Goal: Task Accomplishment & Management: Manage account settings

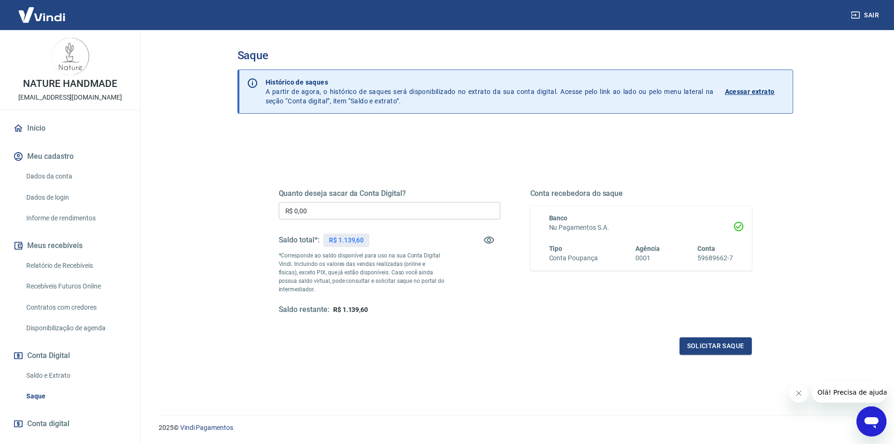
click at [330, 214] on input "R$ 0,00" at bounding box center [390, 210] width 222 height 17
type input "R$ 1.139,60"
click at [704, 345] on button "Solicitar saque" at bounding box center [716, 345] width 72 height 17
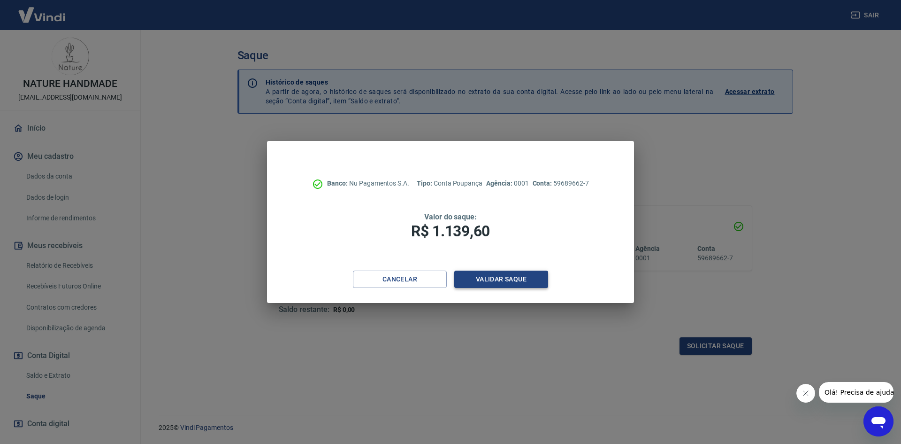
click at [491, 280] on button "Validar saque" at bounding box center [501, 278] width 94 height 17
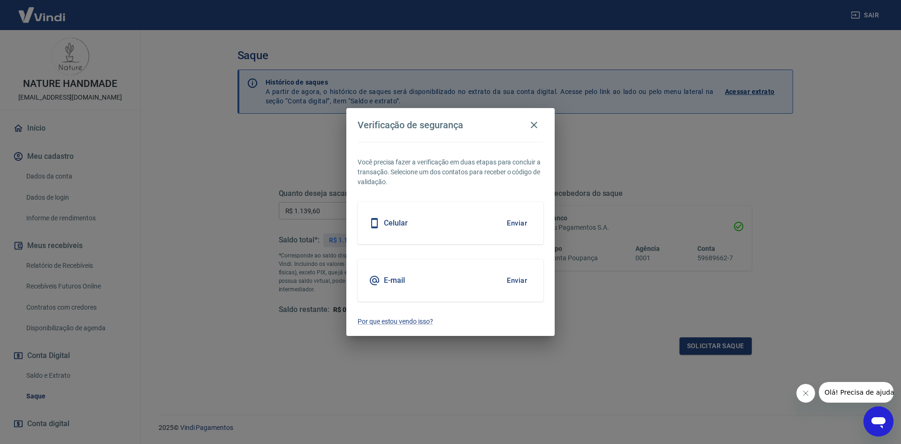
click at [516, 280] on button "Enviar" at bounding box center [517, 280] width 31 height 20
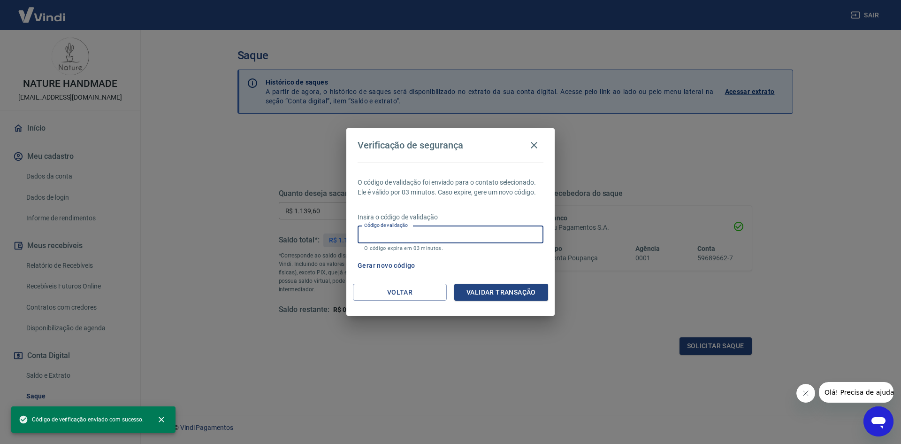
click at [397, 233] on input "Código de validação" at bounding box center [451, 234] width 186 height 17
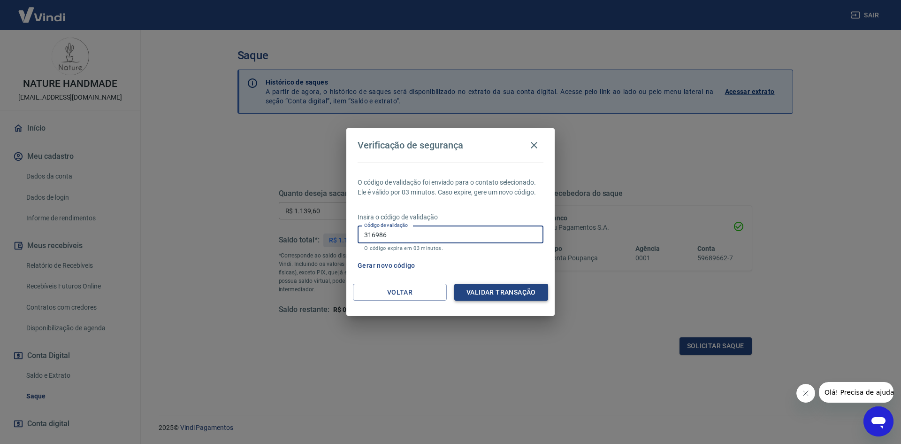
type input "316986"
click at [495, 291] on button "Validar transação" at bounding box center [501, 291] width 94 height 17
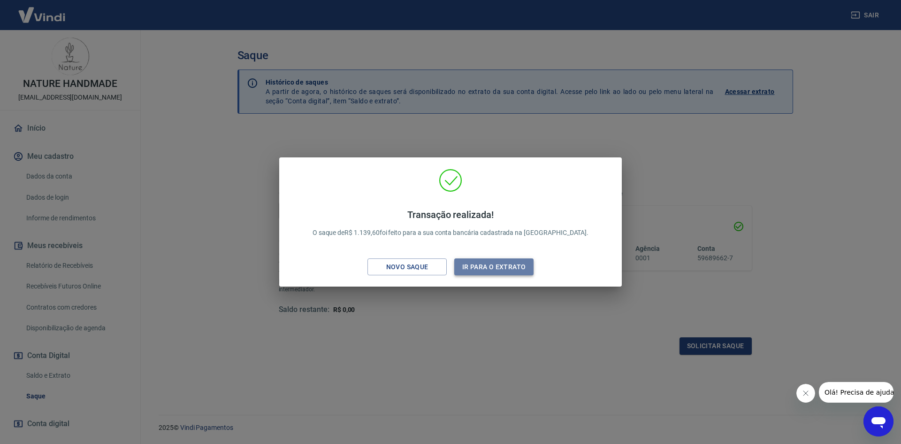
click at [499, 268] on button "Ir para o extrato" at bounding box center [493, 266] width 79 height 17
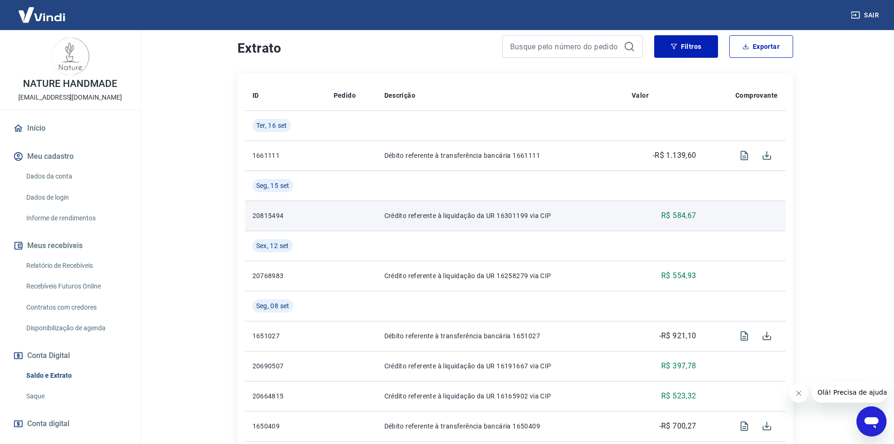
scroll to position [188, 0]
